Goal: Find specific page/section: Find specific page/section

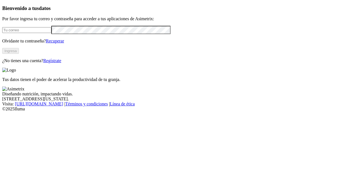
type input "[EMAIL_ADDRESS][DOMAIN_NAME]"
click at [19, 54] on button "Ingresa" at bounding box center [10, 51] width 17 height 6
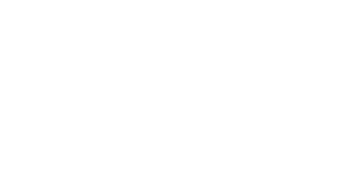
drag, startPoint x: 319, startPoint y: 11, endPoint x: 319, endPoint y: 14, distance: 2.9
